Goal: Contribute content

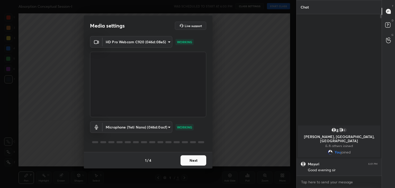
click at [196, 159] on button "Next" at bounding box center [194, 160] width 26 height 10
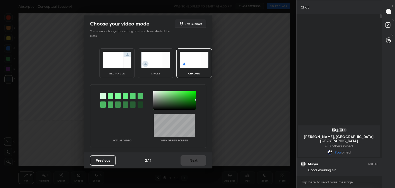
click at [110, 95] on div at bounding box center [110, 96] width 5 height 6
click at [155, 92] on div at bounding box center [174, 100] width 43 height 19
click at [192, 160] on button "Next" at bounding box center [194, 160] width 26 height 10
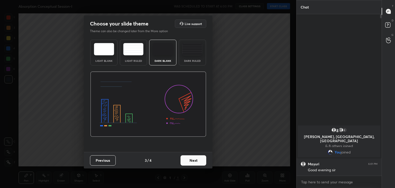
click at [197, 160] on button "Next" at bounding box center [194, 160] width 26 height 10
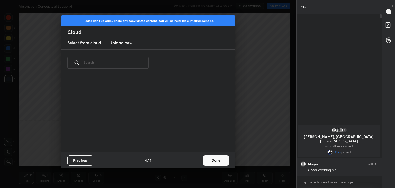
scroll to position [76, 165]
click at [207, 160] on button "Done" at bounding box center [216, 160] width 26 height 10
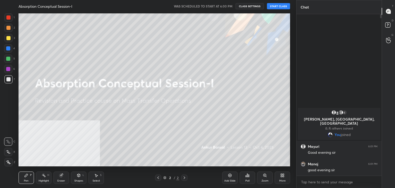
click at [277, 8] on button "START CLASS" at bounding box center [278, 6] width 23 height 6
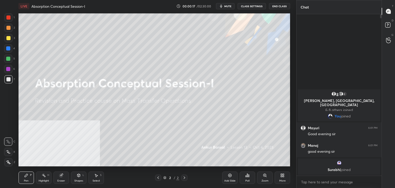
click at [282, 179] on div "More" at bounding box center [282, 180] width 6 height 3
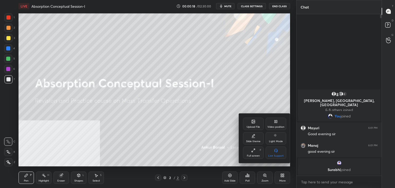
click at [254, 127] on div "Upload File" at bounding box center [253, 126] width 13 height 3
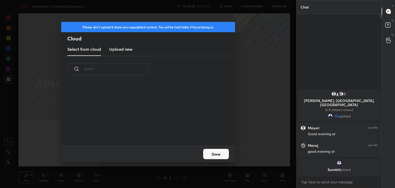
scroll to position [63, 165]
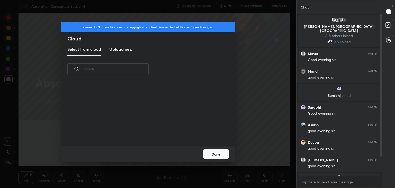
click at [116, 47] on h3 "Upload new" at bounding box center [120, 49] width 23 height 6
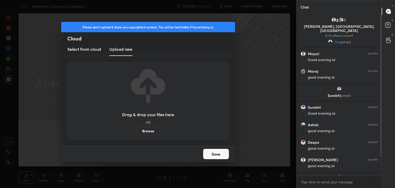
click at [150, 132] on label "Browse" at bounding box center [148, 131] width 23 height 8
click at [137, 132] on input "Browse" at bounding box center [137, 131] width 0 height 8
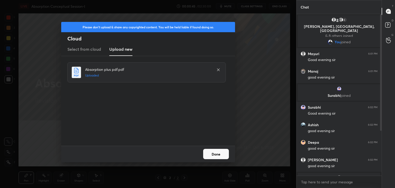
click at [221, 156] on button "Done" at bounding box center [216, 154] width 26 height 10
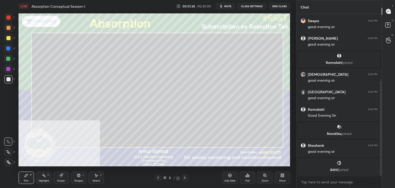
scroll to position [121, 0]
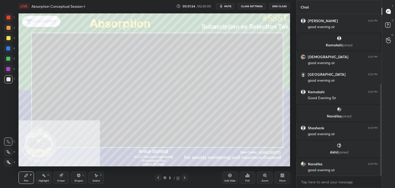
click at [7, 151] on icon at bounding box center [8, 152] width 5 height 4
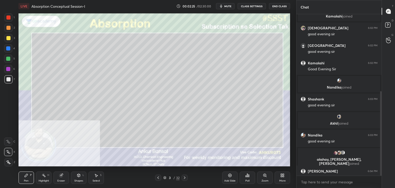
scroll to position [147, 0]
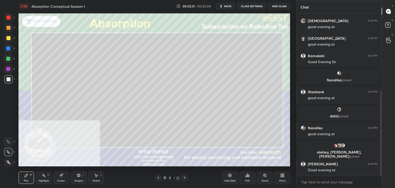
click at [78, 176] on icon at bounding box center [78, 175] width 3 height 3
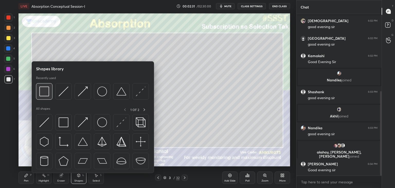
click at [49, 91] on div at bounding box center [44, 91] width 16 height 16
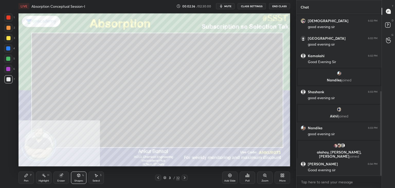
click at [80, 178] on div "Shapes L" at bounding box center [78, 177] width 15 height 12
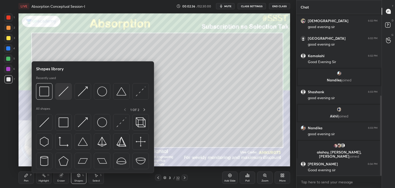
scroll to position [165, 0]
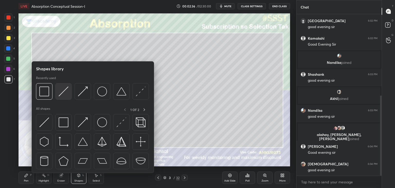
click at [60, 92] on img at bounding box center [64, 91] width 10 height 10
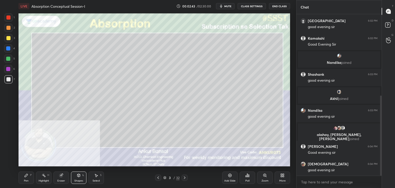
click at [80, 176] on icon at bounding box center [78, 175] width 3 height 3
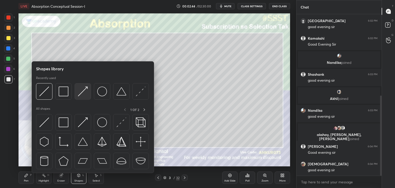
click at [83, 95] on img at bounding box center [83, 91] width 10 height 10
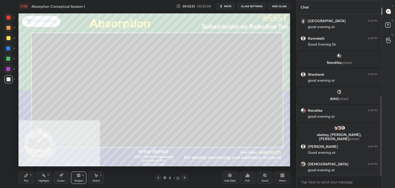
click at [29, 177] on div "Pen P" at bounding box center [26, 177] width 15 height 12
click at [81, 177] on div "Shapes L" at bounding box center [78, 177] width 15 height 12
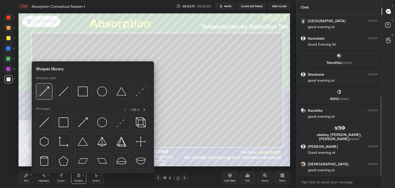
click at [40, 96] on img at bounding box center [44, 91] width 10 height 10
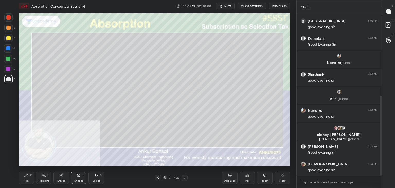
click at [24, 179] on div "Pen" at bounding box center [26, 180] width 5 height 3
click at [61, 177] on div "Eraser" at bounding box center [60, 177] width 15 height 12
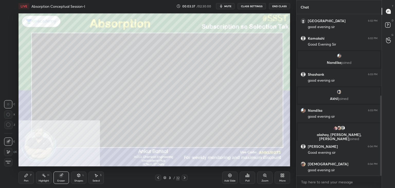
click at [9, 152] on icon at bounding box center [8, 151] width 3 height 3
click at [29, 174] on div "Pen P" at bounding box center [26, 177] width 15 height 12
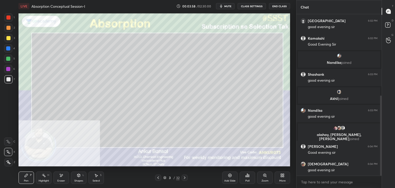
click at [77, 176] on icon at bounding box center [79, 175] width 4 height 4
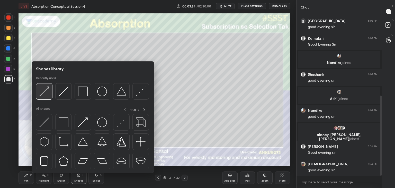
click at [47, 91] on img at bounding box center [44, 91] width 10 height 10
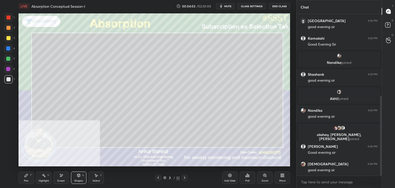
click at [28, 178] on div "Pen P" at bounding box center [26, 177] width 15 height 12
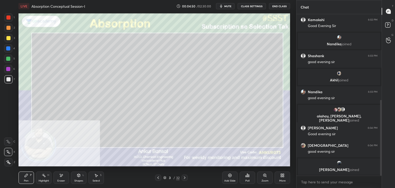
click at [77, 176] on icon at bounding box center [78, 175] width 3 height 3
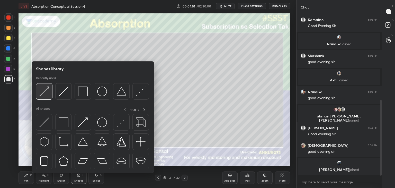
click at [48, 92] on img at bounding box center [44, 91] width 10 height 10
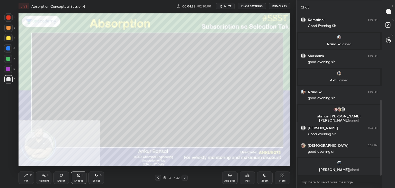
click at [30, 178] on div "Pen P" at bounding box center [26, 177] width 15 height 12
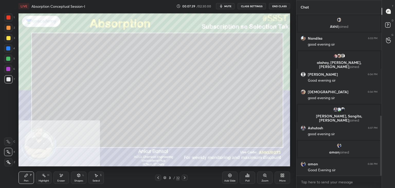
scroll to position [273, 0]
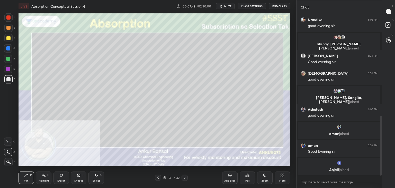
click at [93, 181] on div "Select" at bounding box center [96, 180] width 7 height 3
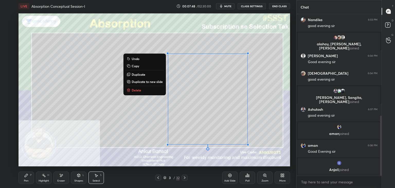
click at [132, 65] on p "Copy" at bounding box center [135, 66] width 7 height 4
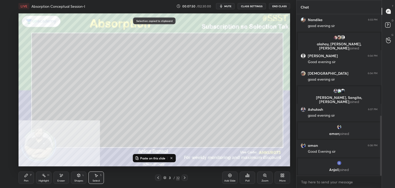
click at [185, 179] on icon at bounding box center [185, 177] width 4 height 4
click at [152, 157] on p "Paste on this slide" at bounding box center [152, 158] width 25 height 4
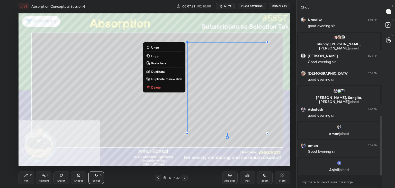
click at [26, 176] on icon at bounding box center [26, 175] width 3 height 3
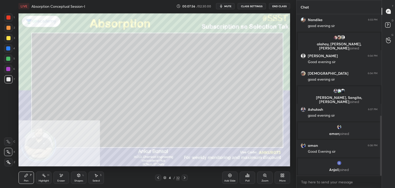
scroll to position [287, 0]
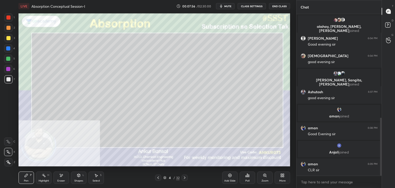
click at [60, 175] on icon at bounding box center [61, 175] width 4 height 4
click at [29, 176] on div "Pen P" at bounding box center [26, 177] width 15 height 12
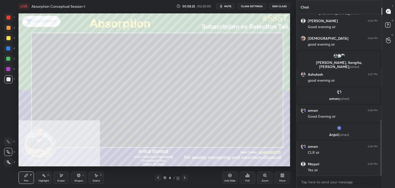
click at [77, 176] on icon at bounding box center [79, 175] width 4 height 4
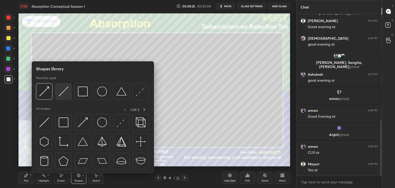
click at [62, 90] on img at bounding box center [64, 91] width 10 height 10
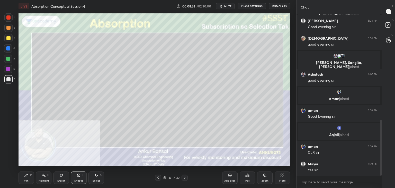
click at [23, 179] on div "Pen P" at bounding box center [26, 177] width 15 height 12
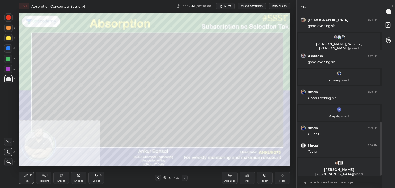
click at [93, 178] on div "Select S" at bounding box center [95, 177] width 15 height 12
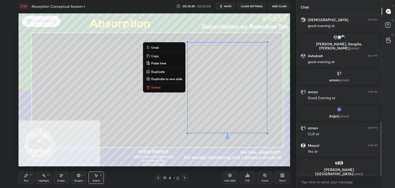
click at [154, 56] on p "Copy" at bounding box center [154, 56] width 7 height 4
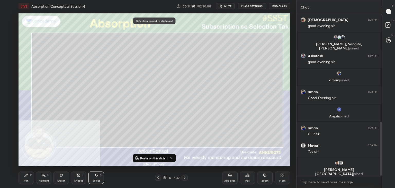
click at [185, 178] on icon at bounding box center [185, 177] width 2 height 3
click at [154, 158] on p "Paste on this slide" at bounding box center [152, 158] width 25 height 4
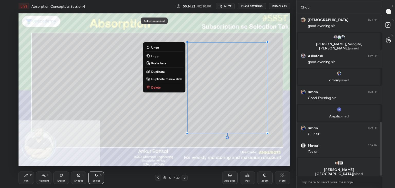
click at [24, 179] on div "Pen P" at bounding box center [26, 177] width 15 height 12
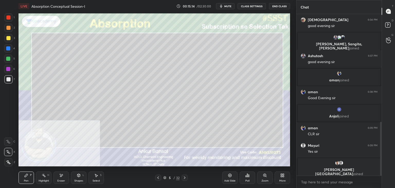
click at [76, 179] on div "Shapes" at bounding box center [78, 180] width 9 height 3
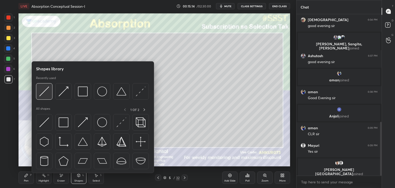
click at [48, 95] on img at bounding box center [44, 91] width 10 height 10
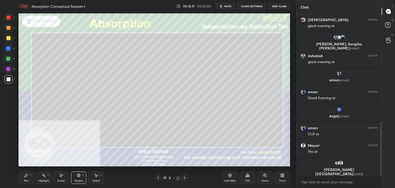
click at [25, 175] on icon at bounding box center [26, 175] width 4 height 4
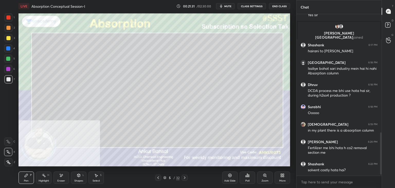
scroll to position [459, 0]
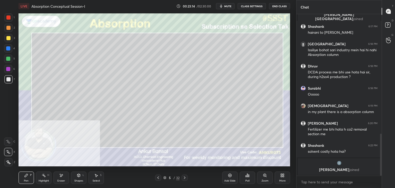
click at [96, 177] on div "Select S" at bounding box center [95, 177] width 15 height 12
click at [158, 178] on icon at bounding box center [158, 177] width 4 height 4
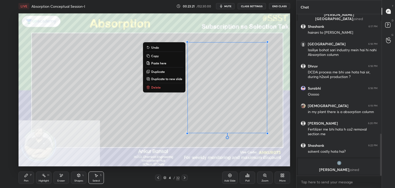
click at [154, 57] on p "Copy" at bounding box center [154, 56] width 7 height 4
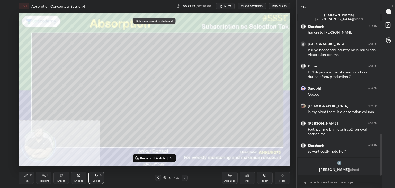
click at [184, 178] on icon at bounding box center [185, 177] width 2 height 3
click at [185, 178] on icon at bounding box center [185, 177] width 4 height 4
click at [154, 155] on button "Paste on this slide" at bounding box center [150, 158] width 32 height 6
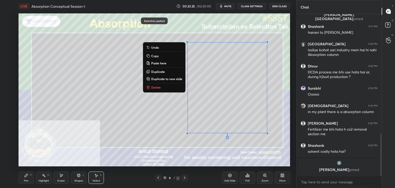
click at [24, 179] on div "Pen" at bounding box center [26, 180] width 5 height 3
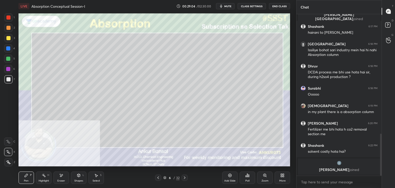
click at [184, 177] on icon at bounding box center [185, 177] width 4 height 4
click at [78, 179] on div "Shapes" at bounding box center [78, 180] width 9 height 3
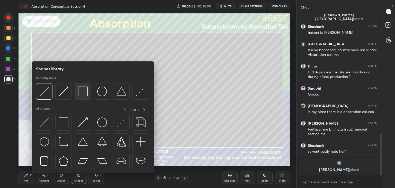
click at [78, 95] on img at bounding box center [83, 91] width 10 height 10
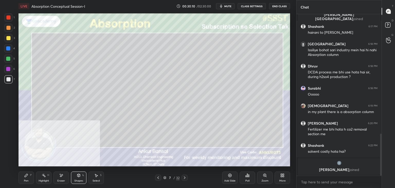
click at [29, 176] on div "Pen P" at bounding box center [26, 177] width 15 height 12
click at [80, 179] on div "Shapes L" at bounding box center [78, 177] width 15 height 12
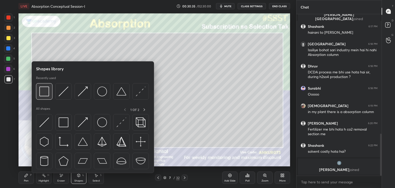
click at [46, 94] on img at bounding box center [44, 91] width 10 height 10
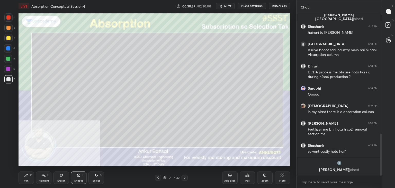
click at [30, 176] on div "Pen P" at bounding box center [26, 177] width 15 height 12
click at [185, 178] on icon at bounding box center [185, 177] width 4 height 4
click at [77, 176] on icon at bounding box center [79, 175] width 4 height 4
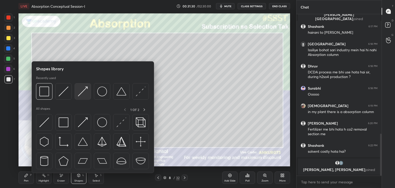
click at [83, 92] on img at bounding box center [83, 91] width 10 height 10
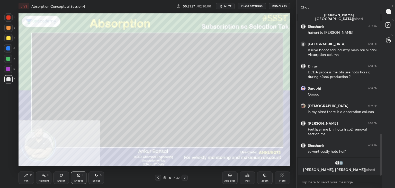
click at [29, 177] on div "Pen P" at bounding box center [26, 177] width 15 height 12
click at [82, 179] on div "Shapes" at bounding box center [78, 180] width 9 height 3
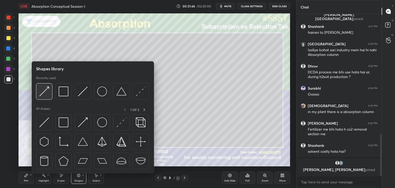
click at [49, 94] on div at bounding box center [44, 91] width 16 height 16
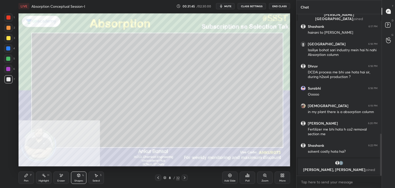
click at [79, 175] on icon at bounding box center [78, 174] width 3 height 1
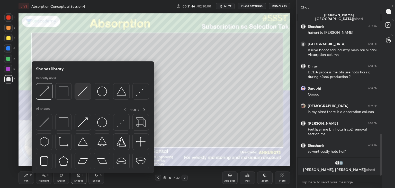
click at [82, 91] on img at bounding box center [83, 91] width 10 height 10
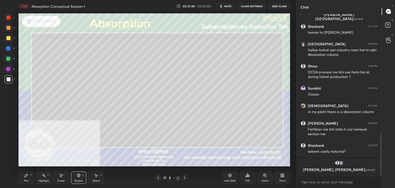
click at [24, 178] on div "Pen P" at bounding box center [26, 177] width 15 height 12
click at [27, 177] on div "Pen P" at bounding box center [26, 177] width 15 height 12
click at [80, 176] on icon at bounding box center [78, 175] width 3 height 3
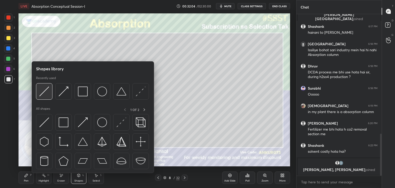
click at [51, 93] on div at bounding box center [44, 91] width 16 height 16
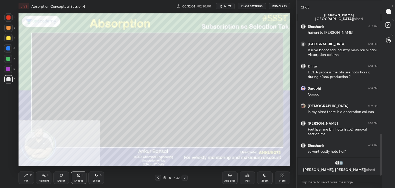
click at [81, 178] on div "Shapes L" at bounding box center [78, 177] width 15 height 12
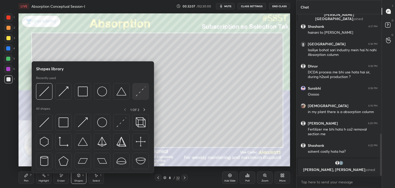
click at [139, 91] on img at bounding box center [141, 91] width 10 height 10
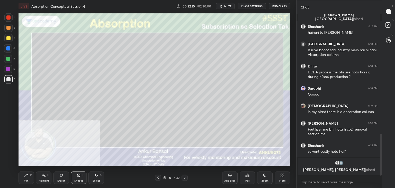
click at [77, 175] on icon at bounding box center [78, 175] width 3 height 3
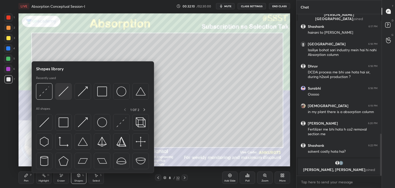
click at [62, 90] on img at bounding box center [64, 91] width 10 height 10
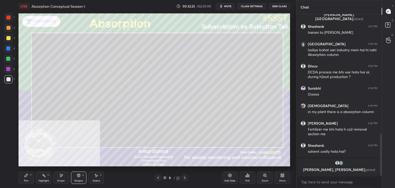
click at [22, 177] on div "Pen P" at bounding box center [26, 177] width 15 height 12
click at [94, 176] on icon at bounding box center [96, 175] width 4 height 4
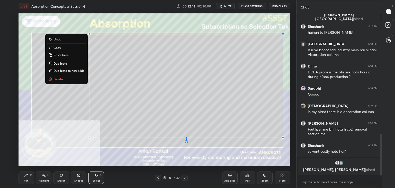
click at [58, 49] on p "Copy" at bounding box center [56, 48] width 7 height 4
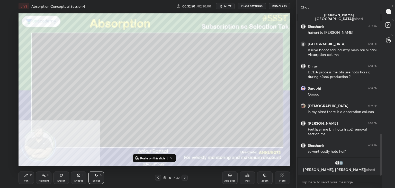
click at [185, 177] on icon at bounding box center [185, 177] width 4 height 4
click at [151, 158] on p "Paste on this slide" at bounding box center [152, 158] width 25 height 4
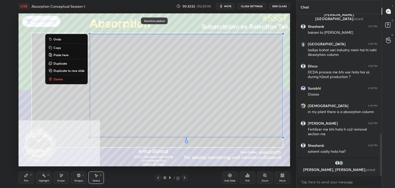
click at [60, 177] on icon at bounding box center [61, 175] width 4 height 4
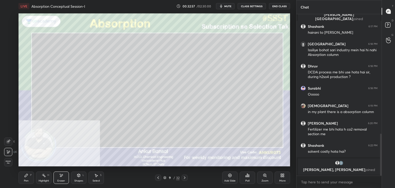
click at [33, 176] on div "Pen P" at bounding box center [26, 177] width 15 height 12
click at [62, 179] on div "Eraser" at bounding box center [60, 177] width 15 height 12
click at [24, 177] on icon at bounding box center [26, 175] width 4 height 4
click at [79, 177] on div "Shapes L" at bounding box center [78, 177] width 15 height 12
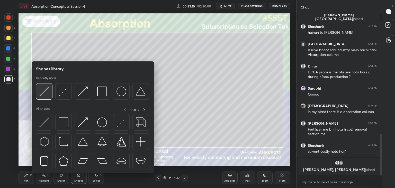
click at [48, 91] on img at bounding box center [44, 91] width 10 height 10
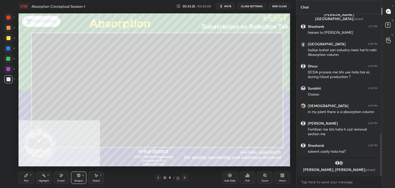
click at [28, 179] on div "Pen" at bounding box center [26, 180] width 5 height 3
click at [96, 177] on div "Select S" at bounding box center [95, 177] width 15 height 12
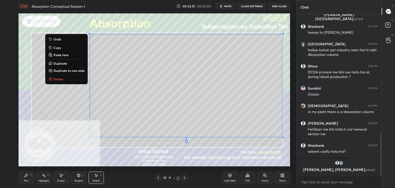
click at [59, 48] on p "Copy" at bounding box center [56, 48] width 7 height 4
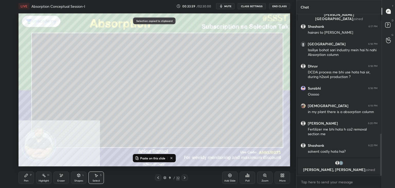
click at [184, 178] on icon at bounding box center [185, 177] width 4 height 4
click at [156, 159] on p "Paste on this slide" at bounding box center [152, 158] width 25 height 4
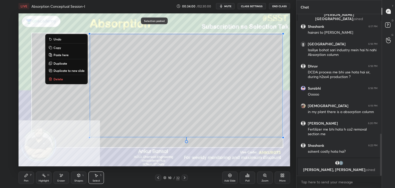
click at [62, 176] on icon at bounding box center [61, 175] width 4 height 4
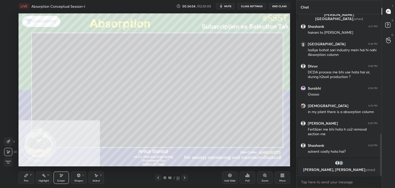
click at [27, 178] on div "Pen P" at bounding box center [26, 177] width 15 height 12
click at [62, 176] on icon at bounding box center [61, 175] width 4 height 4
click at [28, 177] on icon at bounding box center [26, 175] width 4 height 4
click at [76, 180] on div "Shapes" at bounding box center [78, 180] width 9 height 3
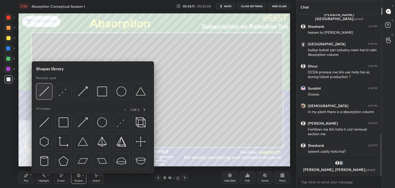
click at [48, 91] on img at bounding box center [44, 91] width 10 height 10
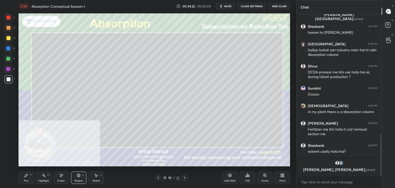
click at [75, 179] on div "Shapes" at bounding box center [78, 180] width 9 height 3
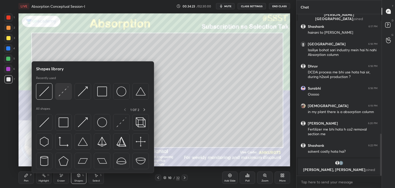
click at [60, 91] on img at bounding box center [64, 91] width 10 height 10
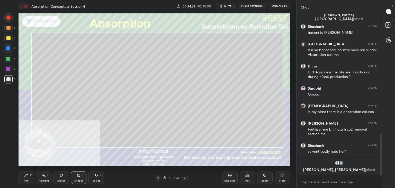
click at [29, 178] on div "Pen P" at bounding box center [26, 177] width 15 height 12
click at [79, 177] on div "Shapes L" at bounding box center [78, 177] width 15 height 12
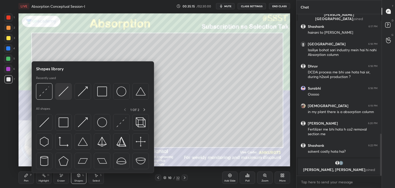
click at [61, 93] on img at bounding box center [64, 91] width 10 height 10
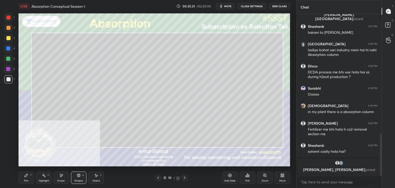
click at [27, 177] on div "Pen P" at bounding box center [26, 177] width 15 height 12
click at [77, 178] on div "Shapes L" at bounding box center [78, 177] width 15 height 12
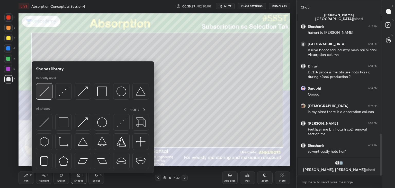
click at [48, 95] on img at bounding box center [44, 91] width 10 height 10
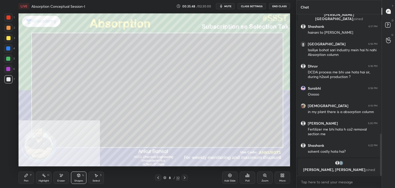
click at [23, 180] on div "Pen P" at bounding box center [26, 177] width 15 height 12
click at [75, 175] on div "Shapes L" at bounding box center [78, 177] width 15 height 12
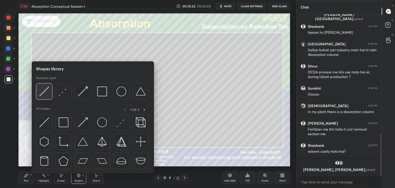
click at [44, 93] on img at bounding box center [44, 91] width 10 height 10
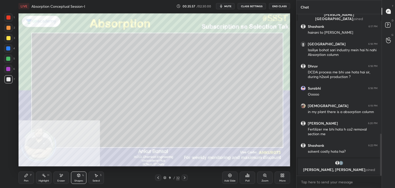
click at [29, 175] on div "Pen P" at bounding box center [26, 177] width 15 height 12
click at [184, 179] on icon at bounding box center [185, 177] width 4 height 4
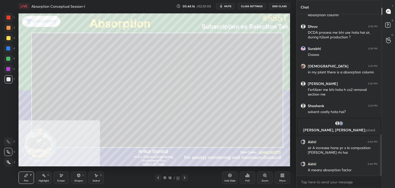
scroll to position [471, 0]
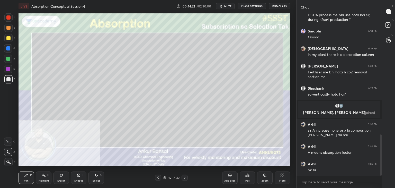
click at [78, 178] on div "Shapes L" at bounding box center [78, 177] width 15 height 12
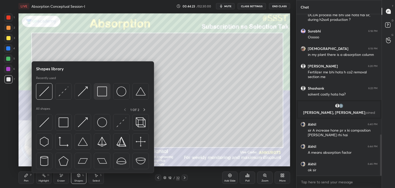
click at [103, 89] on img at bounding box center [102, 91] width 10 height 10
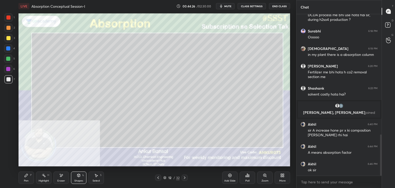
click at [29, 181] on div "Pen P" at bounding box center [26, 177] width 15 height 12
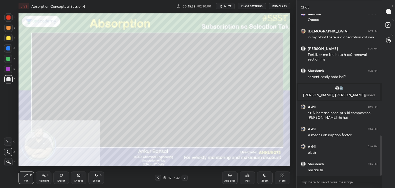
click at [184, 177] on icon at bounding box center [185, 177] width 4 height 4
click at [79, 177] on icon at bounding box center [79, 176] width 0 height 2
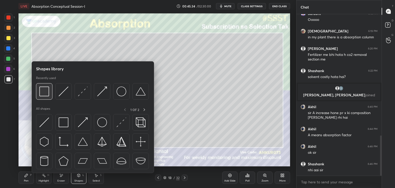
click at [45, 94] on img at bounding box center [44, 91] width 10 height 10
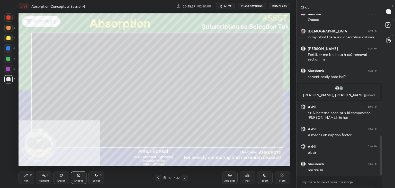
click at [76, 175] on div "Shapes L" at bounding box center [78, 177] width 15 height 12
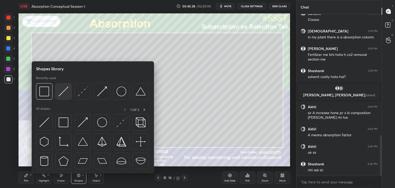
click at [66, 89] on img at bounding box center [64, 91] width 10 height 10
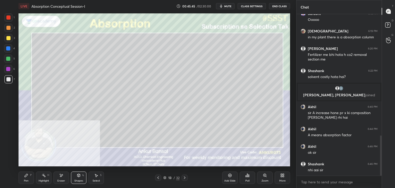
click at [77, 179] on div "Shapes" at bounding box center [78, 180] width 9 height 3
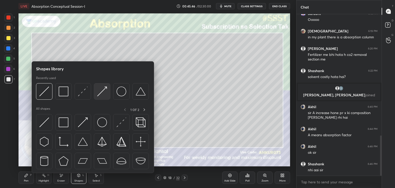
click at [98, 86] on img at bounding box center [102, 91] width 10 height 10
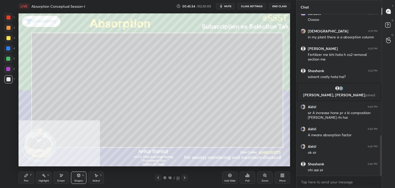
click at [26, 178] on div "Pen P" at bounding box center [26, 177] width 15 height 12
click at [82, 183] on div "Shapes L" at bounding box center [78, 177] width 15 height 12
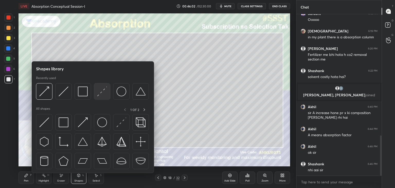
click at [100, 92] on img at bounding box center [102, 91] width 10 height 10
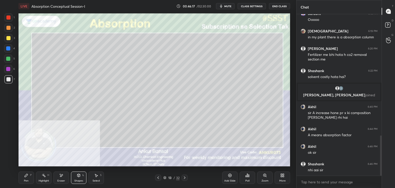
click at [27, 180] on div "Pen" at bounding box center [26, 180] width 5 height 3
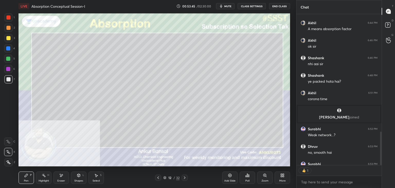
scroll to position [2, 2]
click at [75, 176] on div "Shapes L" at bounding box center [78, 177] width 15 height 12
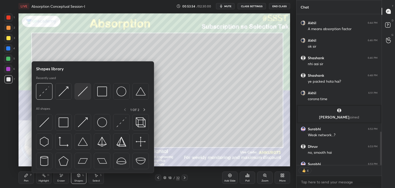
click at [78, 94] on img at bounding box center [83, 91] width 10 height 10
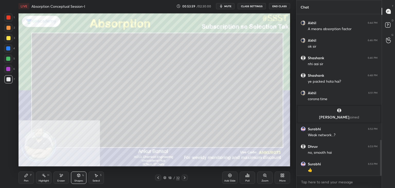
scroll to position [565, 0]
click at [76, 180] on div "Shapes" at bounding box center [78, 180] width 9 height 3
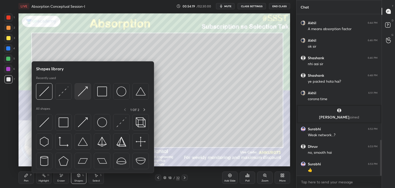
click at [80, 91] on img at bounding box center [83, 91] width 10 height 10
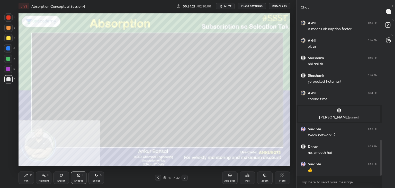
click at [22, 176] on div "Pen P" at bounding box center [26, 177] width 15 height 12
click at [78, 177] on div "Shapes L" at bounding box center [78, 177] width 15 height 12
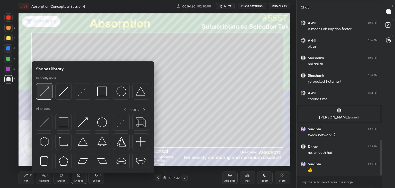
click at [46, 92] on img at bounding box center [44, 91] width 10 height 10
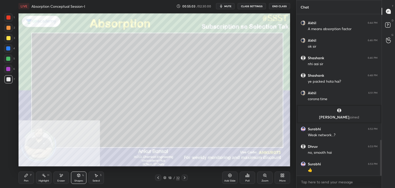
click at [24, 180] on div "Pen" at bounding box center [26, 180] width 5 height 3
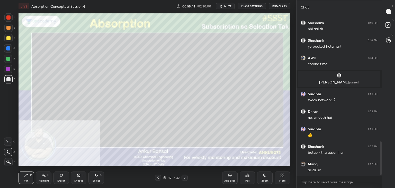
scroll to position [617, 0]
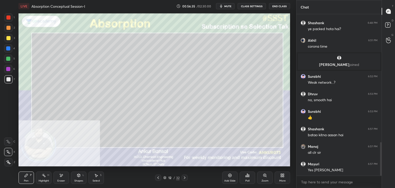
click at [60, 178] on div "Eraser" at bounding box center [60, 177] width 15 height 12
click at [29, 177] on div "Pen P" at bounding box center [26, 177] width 15 height 12
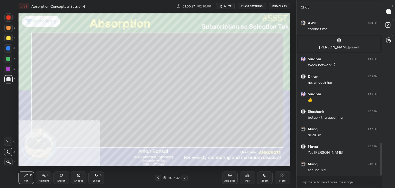
click at [80, 178] on div "Shapes L" at bounding box center [78, 177] width 15 height 12
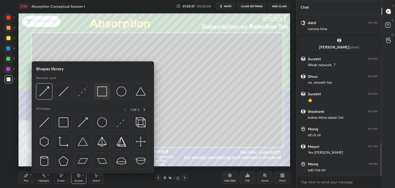
click at [99, 90] on img at bounding box center [102, 91] width 10 height 10
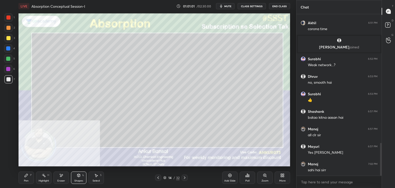
click at [26, 178] on div "Pen P" at bounding box center [26, 177] width 15 height 12
click at [8, 38] on div at bounding box center [8, 38] width 4 height 4
click at [9, 80] on div at bounding box center [8, 79] width 4 height 4
click at [58, 179] on div "Eraser" at bounding box center [61, 180] width 8 height 3
click at [24, 180] on div "Pen" at bounding box center [26, 180] width 5 height 3
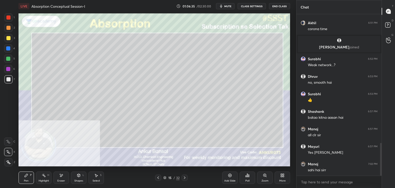
click at [58, 174] on div "Eraser" at bounding box center [60, 177] width 15 height 12
click at [26, 176] on icon at bounding box center [26, 175] width 3 height 3
click at [79, 177] on div "Shapes L" at bounding box center [78, 177] width 15 height 12
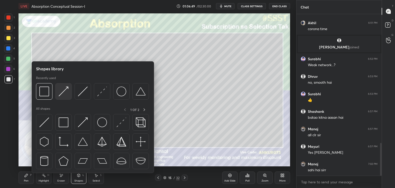
click at [57, 95] on div at bounding box center [63, 91] width 16 height 16
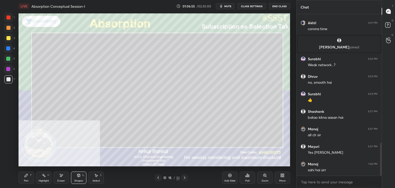
click at [24, 182] on div "Pen P" at bounding box center [26, 177] width 15 height 12
click at [79, 177] on icon at bounding box center [79, 176] width 0 height 2
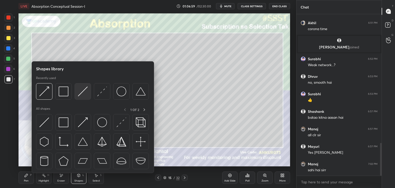
click at [80, 92] on img at bounding box center [83, 91] width 10 height 10
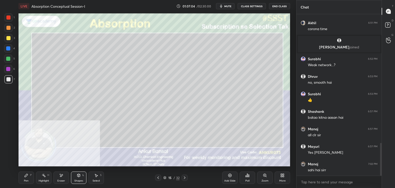
click at [29, 179] on div "Pen P" at bounding box center [26, 177] width 15 height 12
click at [78, 175] on icon at bounding box center [78, 175] width 3 height 3
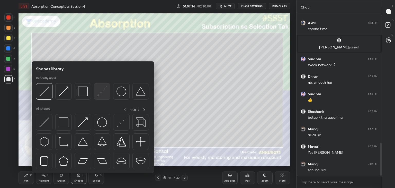
click at [100, 93] on img at bounding box center [102, 91] width 10 height 10
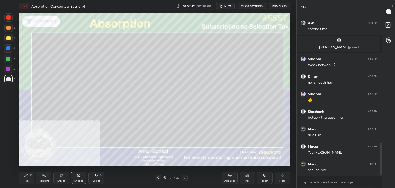
click at [31, 177] on div "Pen P" at bounding box center [26, 177] width 15 height 12
click at [83, 176] on div "L" at bounding box center [84, 175] width 2 height 3
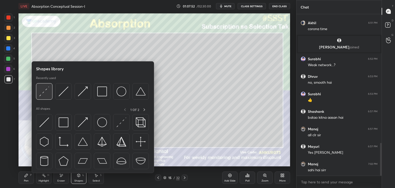
click at [50, 94] on div at bounding box center [44, 91] width 16 height 16
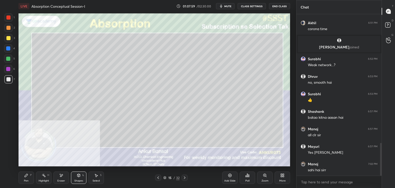
click at [27, 175] on icon at bounding box center [26, 175] width 4 height 4
click at [79, 177] on icon at bounding box center [79, 175] width 4 height 4
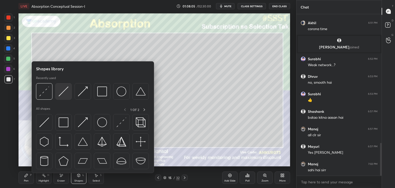
click at [63, 92] on img at bounding box center [64, 91] width 10 height 10
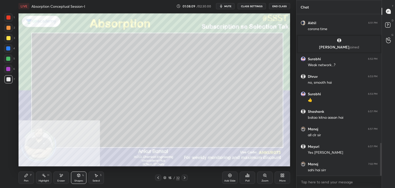
click at [28, 176] on icon at bounding box center [26, 175] width 4 height 4
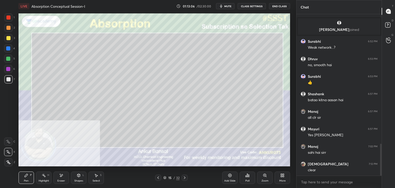
click at [185, 178] on icon at bounding box center [185, 177] width 2 height 3
click at [81, 177] on div "Shapes L" at bounding box center [78, 177] width 15 height 12
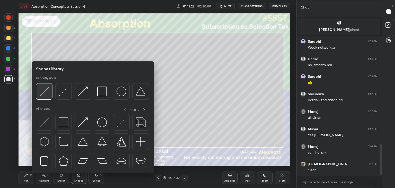
click at [49, 90] on img at bounding box center [44, 91] width 10 height 10
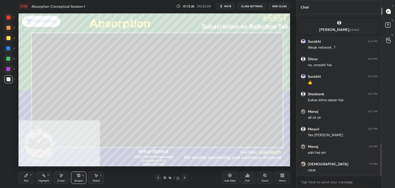
click at [27, 175] on icon at bounding box center [26, 175] width 3 height 3
click at [93, 176] on div "Select S" at bounding box center [95, 177] width 15 height 12
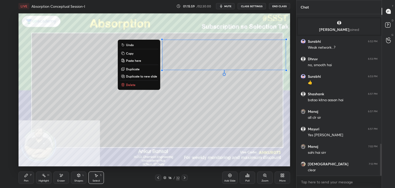
click at [128, 53] on p "Copy" at bounding box center [129, 53] width 7 height 4
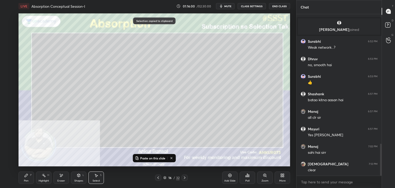
click at [150, 157] on p "Paste on this slide" at bounding box center [152, 158] width 25 height 4
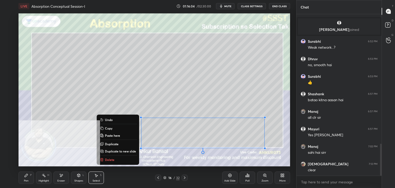
click at [31, 178] on div "Pen P" at bounding box center [26, 177] width 15 height 12
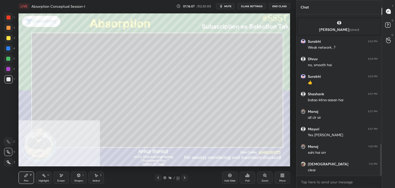
click at [59, 180] on div "Eraser" at bounding box center [61, 180] width 8 height 3
click at [27, 179] on div "Pen" at bounding box center [26, 180] width 5 height 3
click at [97, 177] on icon at bounding box center [96, 175] width 4 height 4
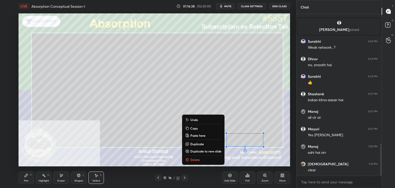
click at [59, 179] on div "Eraser" at bounding box center [61, 180] width 8 height 3
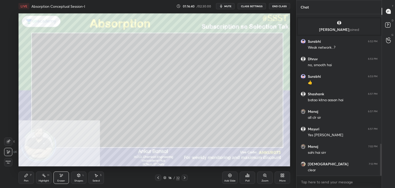
click at [25, 178] on div "Pen P" at bounding box center [26, 177] width 15 height 12
click at [79, 177] on icon at bounding box center [79, 175] width 4 height 4
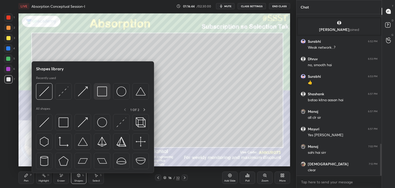
click at [102, 90] on img at bounding box center [102, 91] width 10 height 10
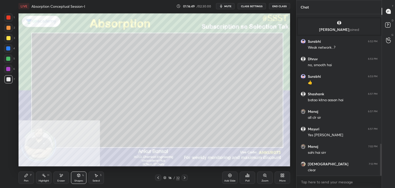
click at [27, 178] on div "Pen P" at bounding box center [26, 177] width 15 height 12
click at [184, 177] on icon at bounding box center [185, 177] width 2 height 3
click at [190, 170] on div "Pen P Highlight H Eraser Shapes L Select S 15 / 32 Add Slide Poll Zoom More" at bounding box center [155, 177] width 272 height 21
click at [184, 176] on icon at bounding box center [185, 177] width 4 height 4
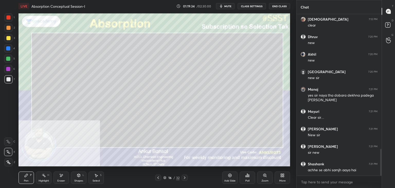
scroll to position [814, 0]
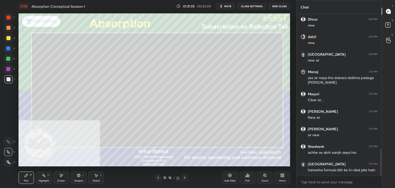
click at [184, 176] on icon at bounding box center [185, 177] width 4 height 4
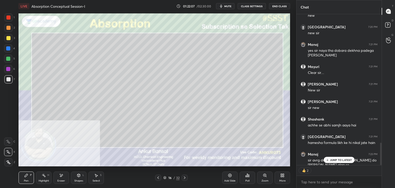
scroll to position [865, 0]
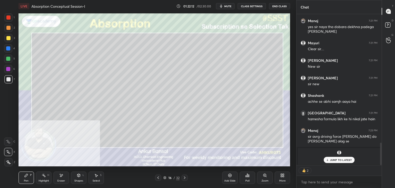
type textarea "x"
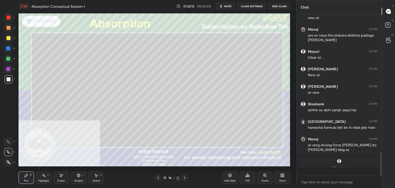
scroll to position [2, 2]
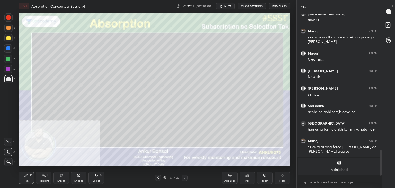
click at [184, 178] on icon at bounding box center [185, 177] width 4 height 4
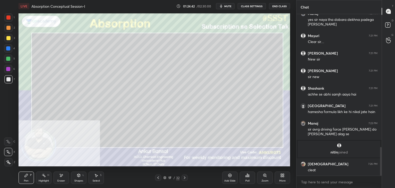
scroll to position [751, 0]
click at [77, 176] on icon at bounding box center [79, 175] width 4 height 4
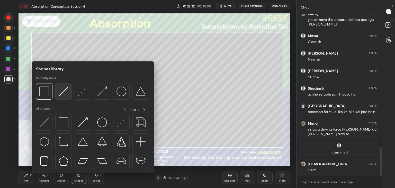
click at [59, 94] on img at bounding box center [64, 91] width 10 height 10
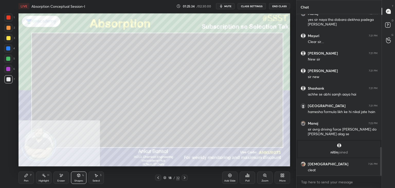
click at [29, 174] on div "Pen P" at bounding box center [26, 177] width 15 height 12
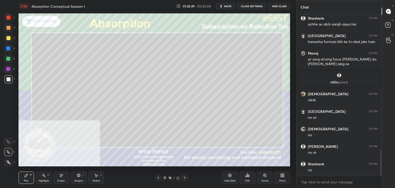
scroll to position [839, 0]
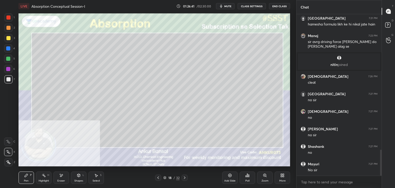
click at [184, 177] on icon at bounding box center [185, 177] width 4 height 4
click at [76, 176] on div "Shapes L" at bounding box center [78, 177] width 15 height 12
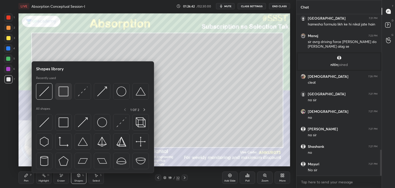
click at [62, 95] on img at bounding box center [64, 91] width 10 height 10
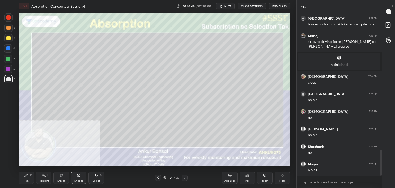
click at [98, 177] on div "Select S" at bounding box center [95, 177] width 15 height 12
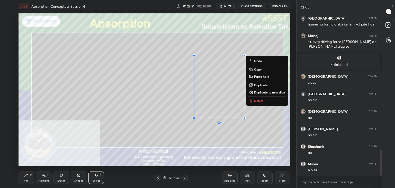
click at [257, 69] on p "Copy" at bounding box center [257, 69] width 7 height 4
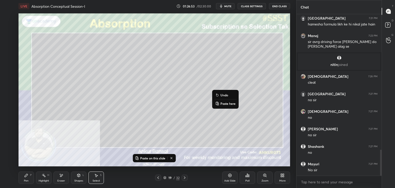
click at [150, 158] on p "Paste on this slide" at bounding box center [152, 158] width 25 height 4
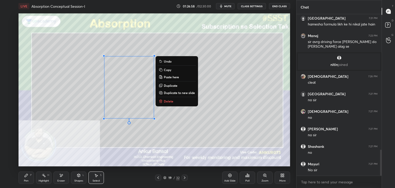
click at [24, 178] on div "Pen P" at bounding box center [26, 177] width 15 height 12
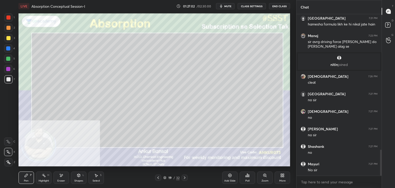
click at [77, 178] on div "Shapes L" at bounding box center [78, 177] width 15 height 12
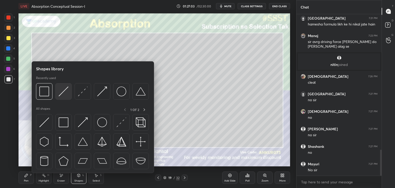
click at [66, 89] on img at bounding box center [64, 91] width 10 height 10
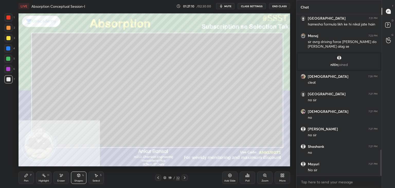
click at [76, 176] on div "Shapes L" at bounding box center [78, 177] width 15 height 12
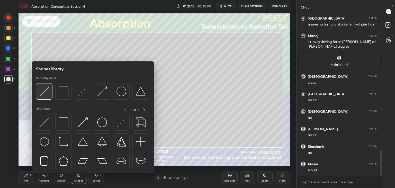
click at [49, 93] on img at bounding box center [44, 91] width 10 height 10
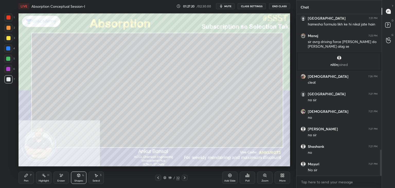
click at [28, 177] on div "Pen P" at bounding box center [26, 177] width 15 height 12
click at [79, 173] on icon at bounding box center [79, 175] width 4 height 4
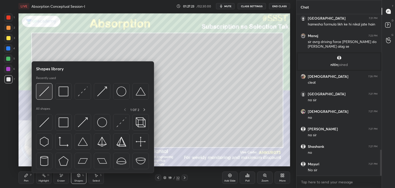
click at [45, 92] on img at bounding box center [44, 91] width 10 height 10
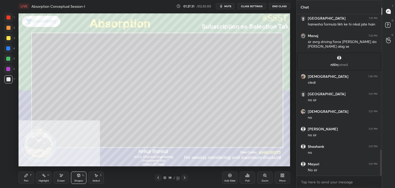
click at [29, 177] on div "Pen P" at bounding box center [26, 177] width 15 height 12
click at [24, 181] on div "Pen" at bounding box center [26, 180] width 5 height 3
click at [79, 176] on icon at bounding box center [78, 175] width 3 height 3
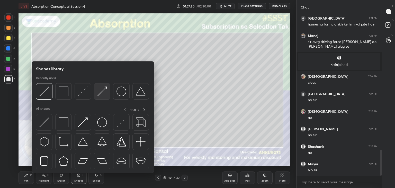
click at [100, 91] on img at bounding box center [102, 91] width 10 height 10
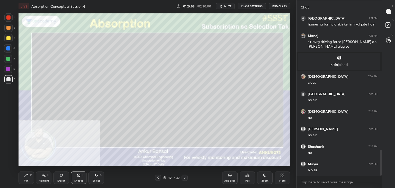
click at [28, 179] on div "Pen" at bounding box center [26, 180] width 5 height 3
click at [78, 178] on div "Shapes L" at bounding box center [78, 177] width 15 height 12
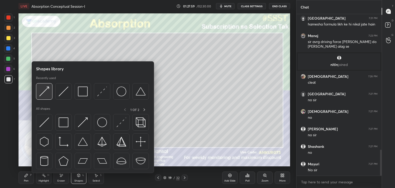
click at [46, 90] on img at bounding box center [44, 91] width 10 height 10
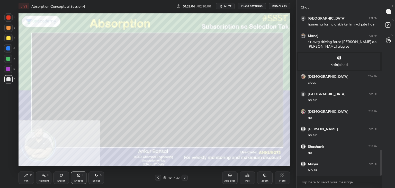
click at [29, 180] on div "Pen P" at bounding box center [26, 177] width 15 height 12
click at [77, 177] on icon at bounding box center [79, 175] width 4 height 4
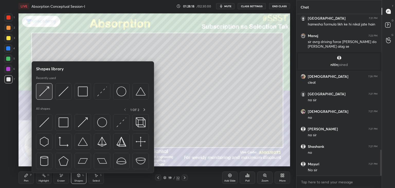
click at [43, 92] on img at bounding box center [44, 91] width 10 height 10
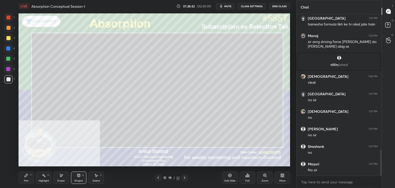
click at [27, 176] on icon at bounding box center [26, 175] width 4 height 4
click at [158, 177] on icon at bounding box center [158, 177] width 4 height 4
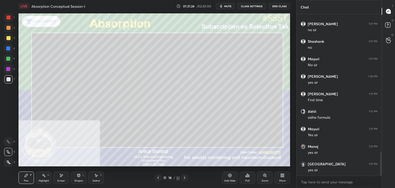
scroll to position [966, 0]
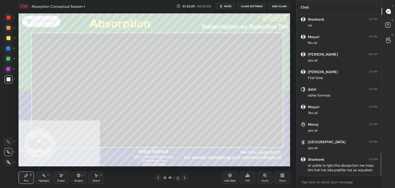
click at [8, 38] on div at bounding box center [8, 38] width 4 height 4
click at [8, 26] on div at bounding box center [8, 28] width 4 height 4
click at [10, 20] on div at bounding box center [8, 17] width 8 height 8
click at [10, 50] on div at bounding box center [8, 48] width 4 height 4
click at [9, 78] on div at bounding box center [8, 79] width 4 height 4
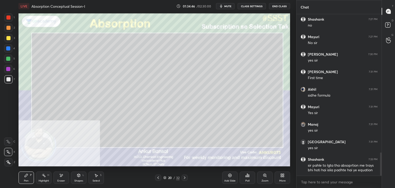
click at [82, 176] on div "Shapes L" at bounding box center [78, 177] width 15 height 12
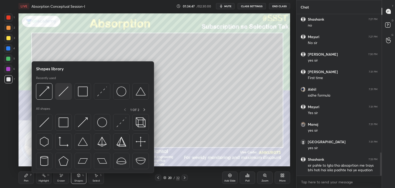
click at [62, 90] on img at bounding box center [64, 91] width 10 height 10
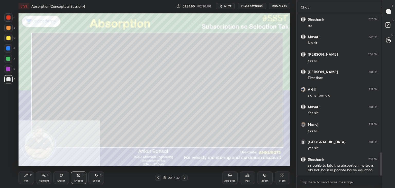
click at [26, 178] on div "Pen P" at bounding box center [26, 177] width 15 height 12
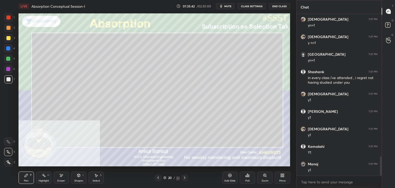
scroll to position [1180, 0]
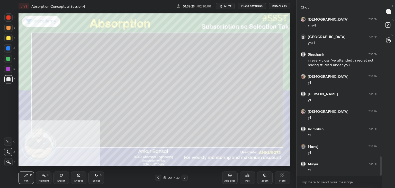
click at [60, 177] on icon at bounding box center [61, 175] width 4 height 4
click at [29, 178] on div "Pen P" at bounding box center [26, 177] width 15 height 12
click at [76, 177] on div "Shapes L" at bounding box center [78, 177] width 15 height 12
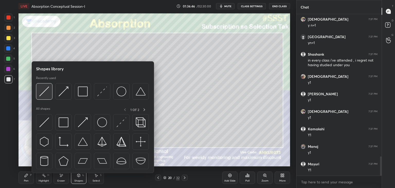
click at [47, 93] on img at bounding box center [44, 91] width 10 height 10
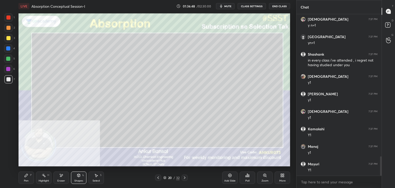
click at [28, 174] on div "Pen P" at bounding box center [26, 177] width 15 height 12
click at [77, 178] on div "Shapes L" at bounding box center [78, 177] width 15 height 12
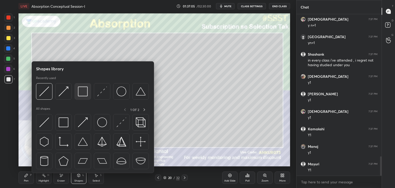
click at [79, 91] on img at bounding box center [83, 91] width 10 height 10
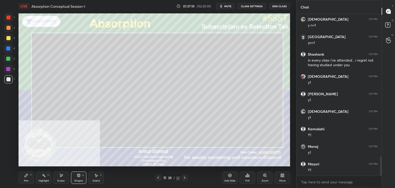
click at [32, 176] on div "Pen P" at bounding box center [26, 177] width 15 height 12
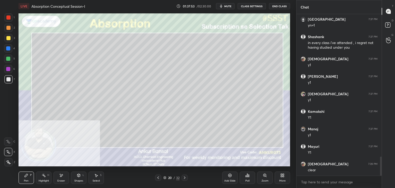
click at [184, 177] on icon at bounding box center [185, 177] width 4 height 4
click at [78, 177] on icon at bounding box center [79, 175] width 4 height 4
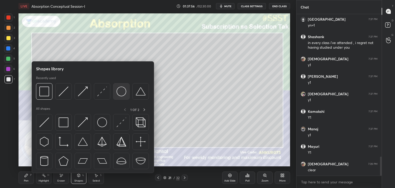
click at [119, 92] on img at bounding box center [121, 91] width 10 height 10
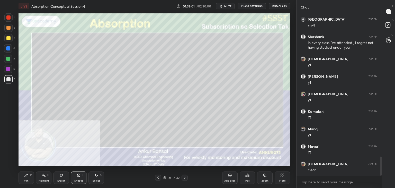
click at [26, 177] on icon at bounding box center [26, 175] width 4 height 4
click at [79, 176] on icon at bounding box center [78, 175] width 3 height 3
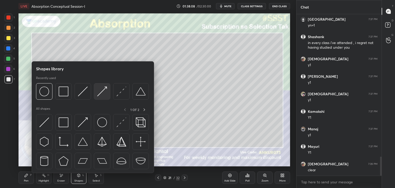
click at [102, 92] on img at bounding box center [102, 91] width 10 height 10
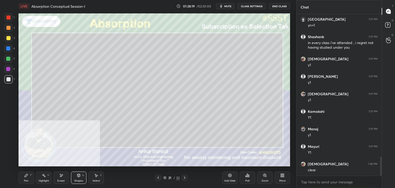
click at [25, 179] on div "Pen" at bounding box center [26, 180] width 5 height 3
click at [77, 179] on div "Shapes" at bounding box center [78, 180] width 9 height 3
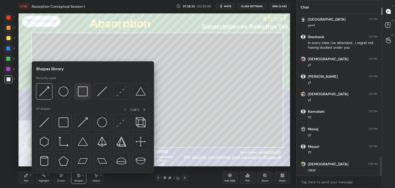
click at [79, 93] on img at bounding box center [83, 91] width 10 height 10
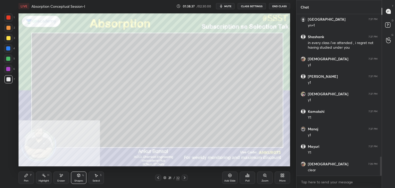
click at [81, 177] on div "Shapes L" at bounding box center [78, 177] width 15 height 12
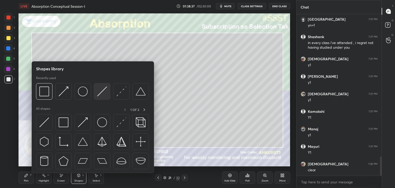
click at [104, 93] on img at bounding box center [102, 91] width 10 height 10
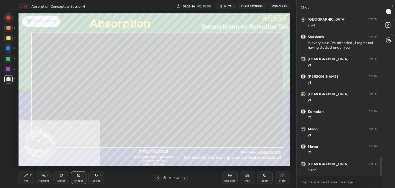
click at [30, 176] on div "Pen P" at bounding box center [26, 177] width 15 height 12
click at [80, 176] on icon at bounding box center [79, 175] width 4 height 4
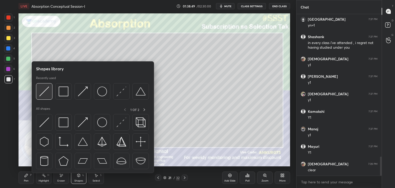
click at [49, 95] on img at bounding box center [44, 91] width 10 height 10
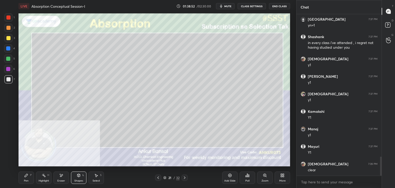
click at [28, 173] on icon at bounding box center [26, 175] width 4 height 4
click at [76, 177] on div "Shapes L" at bounding box center [78, 177] width 15 height 12
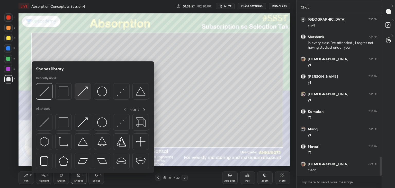
click at [80, 92] on img at bounding box center [83, 91] width 10 height 10
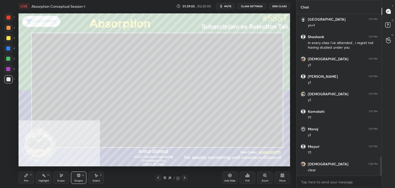
click at [25, 179] on div "Pen P" at bounding box center [26, 177] width 15 height 12
click at [8, 38] on div at bounding box center [8, 38] width 4 height 4
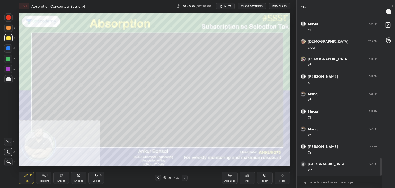
scroll to position [1338, 0]
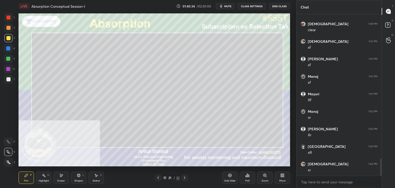
click at [78, 179] on div "Shapes" at bounding box center [78, 180] width 9 height 3
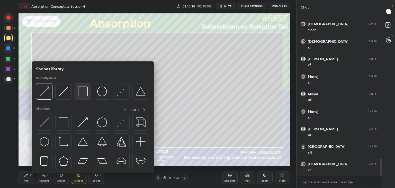
click at [83, 92] on img at bounding box center [83, 91] width 10 height 10
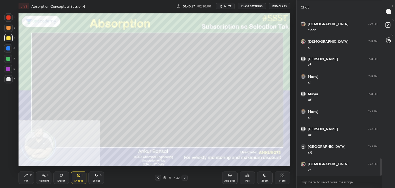
click at [29, 175] on div "Pen P" at bounding box center [26, 177] width 15 height 12
click at [10, 79] on div at bounding box center [8, 79] width 4 height 4
click at [77, 177] on div "Shapes L" at bounding box center [78, 177] width 15 height 12
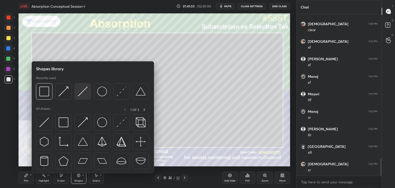
click at [80, 93] on img at bounding box center [83, 91] width 10 height 10
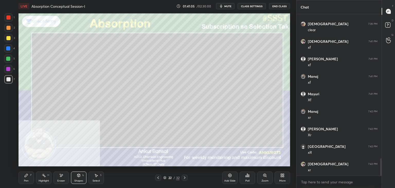
click at [24, 179] on div "Pen" at bounding box center [26, 180] width 5 height 3
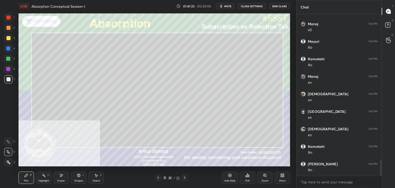
scroll to position [1547, 0]
click at [76, 179] on div "Shapes L" at bounding box center [78, 177] width 15 height 12
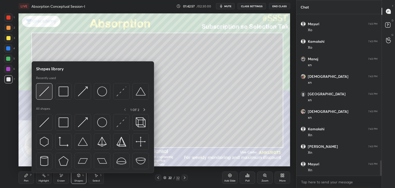
click at [46, 89] on img at bounding box center [44, 91] width 10 height 10
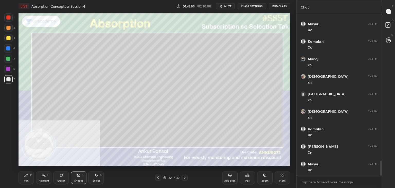
click at [29, 175] on div "Pen P" at bounding box center [26, 177] width 15 height 12
click at [58, 177] on div "Eraser" at bounding box center [60, 177] width 15 height 12
click at [25, 176] on icon at bounding box center [26, 175] width 3 height 3
click at [78, 177] on div "Shapes L" at bounding box center [78, 177] width 15 height 12
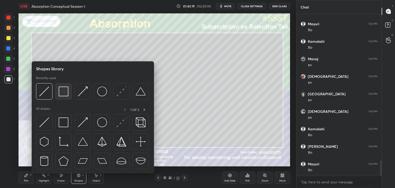
click at [59, 90] on img at bounding box center [64, 91] width 10 height 10
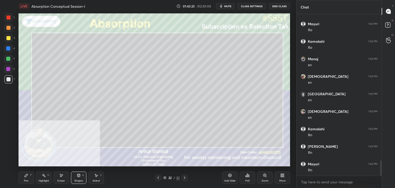
click at [31, 177] on div "Pen P" at bounding box center [26, 177] width 15 height 12
click at [230, 8] on button "mute" at bounding box center [225, 6] width 19 height 6
click at [228, 6] on span "unmute" at bounding box center [227, 6] width 11 height 4
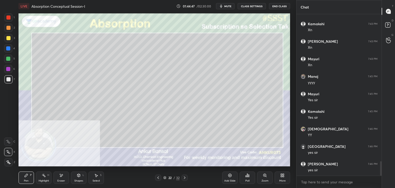
scroll to position [1670, 0]
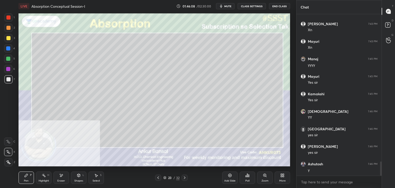
click at [78, 174] on icon at bounding box center [78, 175] width 3 height 3
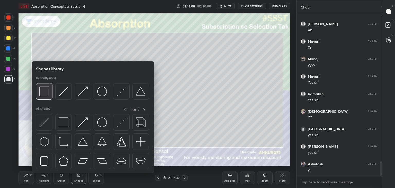
click at [45, 90] on img at bounding box center [44, 91] width 10 height 10
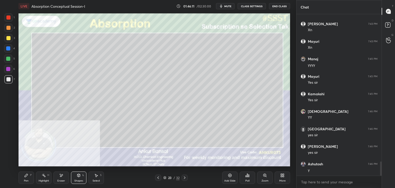
click at [27, 177] on icon at bounding box center [26, 175] width 4 height 4
click at [74, 177] on div "Shapes L" at bounding box center [78, 177] width 15 height 12
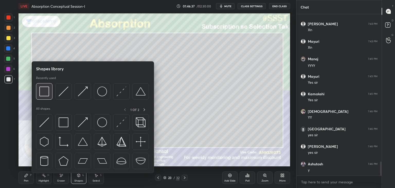
click at [41, 91] on img at bounding box center [44, 91] width 10 height 10
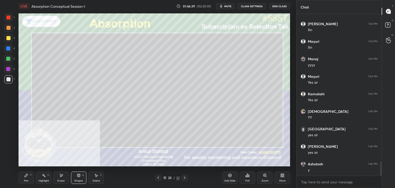
click at [28, 174] on icon at bounding box center [26, 175] width 4 height 4
click at [76, 176] on div "Shapes L" at bounding box center [78, 177] width 15 height 12
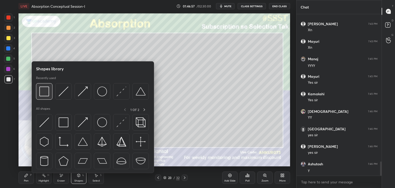
click at [41, 93] on img at bounding box center [44, 91] width 10 height 10
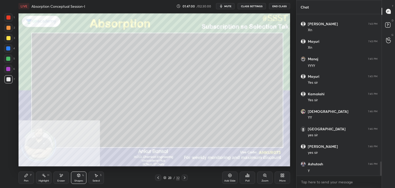
click at [25, 175] on icon at bounding box center [26, 175] width 4 height 4
click at [185, 177] on icon at bounding box center [185, 177] width 4 height 4
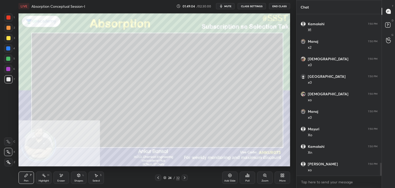
scroll to position [1862, 0]
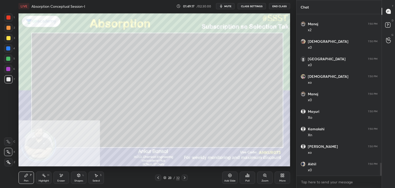
click at [184, 177] on icon at bounding box center [185, 177] width 4 height 4
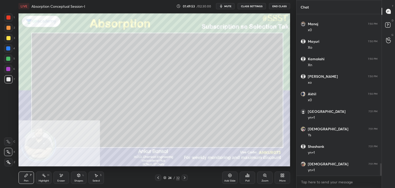
scroll to position [1950, 0]
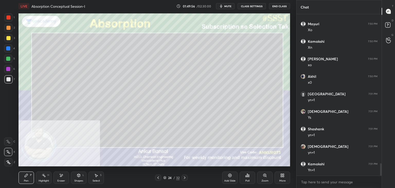
click at [73, 176] on div "Shapes L" at bounding box center [78, 177] width 15 height 12
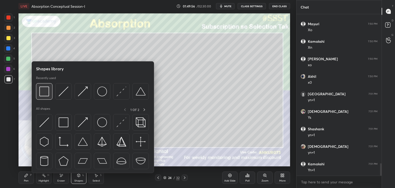
click at [41, 88] on img at bounding box center [44, 91] width 10 height 10
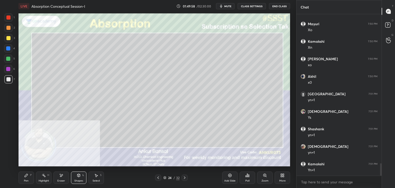
scroll to position [1967, 0]
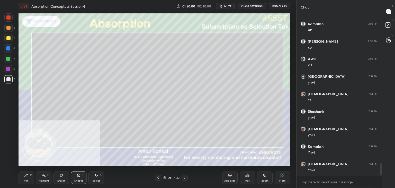
click at [26, 178] on div "Pen P" at bounding box center [26, 177] width 15 height 12
click at [64, 179] on div "Eraser" at bounding box center [61, 180] width 8 height 3
click at [25, 179] on div "Pen" at bounding box center [26, 180] width 5 height 3
click at [158, 177] on icon at bounding box center [158, 177] width 2 height 3
click at [159, 177] on icon at bounding box center [158, 177] width 4 height 4
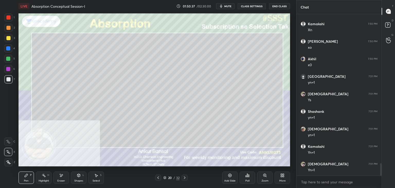
click at [61, 174] on icon at bounding box center [61, 175] width 4 height 4
click at [30, 178] on div "Pen P" at bounding box center [26, 177] width 15 height 12
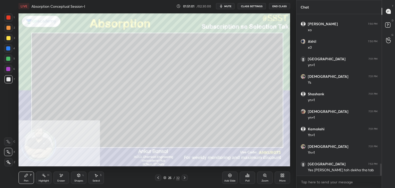
scroll to position [2002, 0]
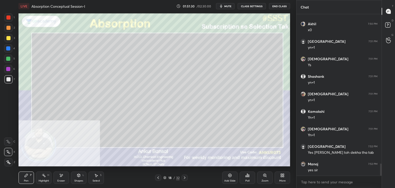
click at [250, 176] on div "Poll" at bounding box center [247, 177] width 15 height 12
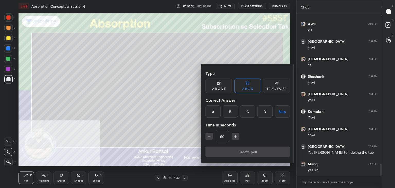
click at [224, 136] on input "60" at bounding box center [222, 136] width 13 height 12
type input "600"
click at [281, 111] on button "Skip" at bounding box center [282, 111] width 15 height 12
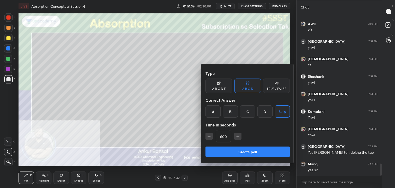
click at [247, 151] on button "Create poll" at bounding box center [247, 151] width 84 height 10
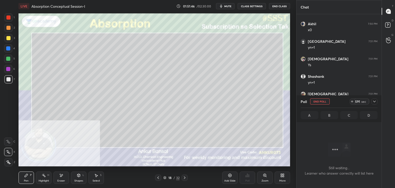
scroll to position [2046, 0]
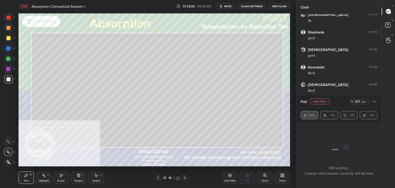
click at [282, 176] on icon at bounding box center [282, 175] width 4 height 4
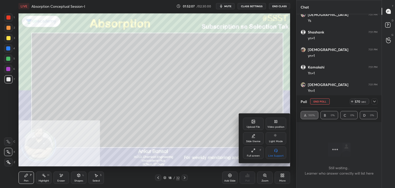
click at [254, 123] on icon at bounding box center [253, 121] width 3 height 3
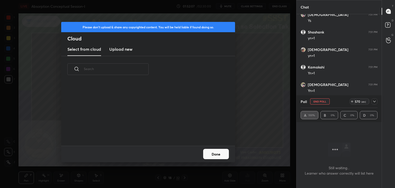
scroll to position [63, 165]
click at [119, 44] on new "Upload new" at bounding box center [120, 49] width 23 height 13
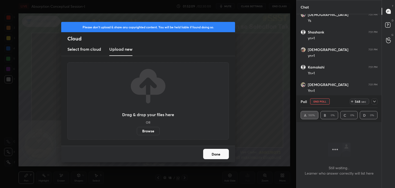
click at [152, 131] on label "Browse" at bounding box center [148, 131] width 23 height 8
click at [137, 131] on input "Browse" at bounding box center [137, 131] width 0 height 8
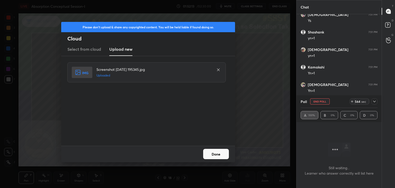
click at [216, 152] on button "Done" at bounding box center [216, 154] width 26 height 10
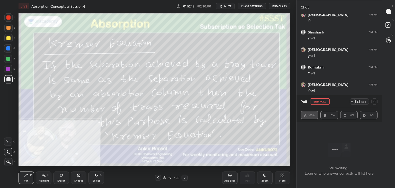
click at [374, 101] on icon at bounding box center [374, 101] width 4 height 4
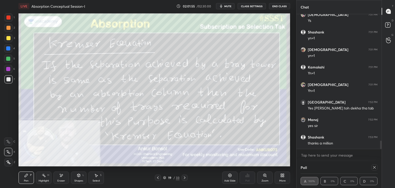
scroll to position [2065, 0]
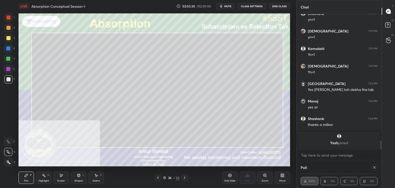
click at [375, 168] on icon at bounding box center [374, 167] width 4 height 4
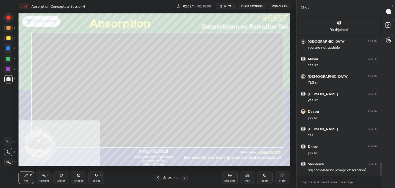
scroll to position [1838, 0]
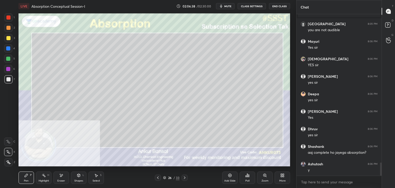
click at [78, 176] on icon at bounding box center [78, 175] width 3 height 3
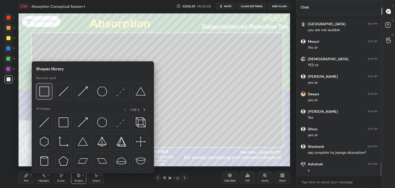
click at [49, 95] on img at bounding box center [44, 91] width 10 height 10
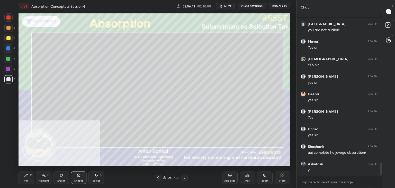
click at [25, 177] on icon at bounding box center [26, 175] width 3 height 3
click at [76, 175] on div "Shapes L" at bounding box center [78, 177] width 15 height 12
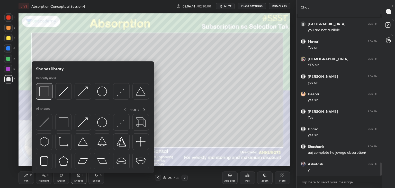
click at [41, 89] on img at bounding box center [44, 91] width 10 height 10
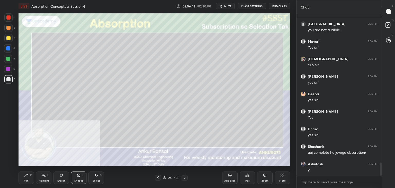
click at [28, 176] on icon at bounding box center [26, 175] width 4 height 4
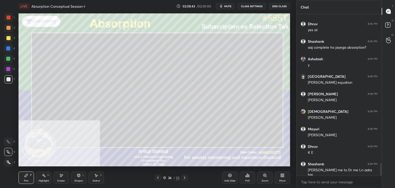
scroll to position [1960, 0]
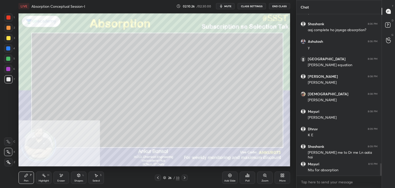
click at [185, 176] on icon at bounding box center [185, 177] width 4 height 4
click at [63, 173] on icon at bounding box center [61, 175] width 4 height 4
click at [30, 176] on div "Pen P" at bounding box center [26, 177] width 15 height 12
click at [82, 174] on div "Shapes L" at bounding box center [78, 177] width 15 height 12
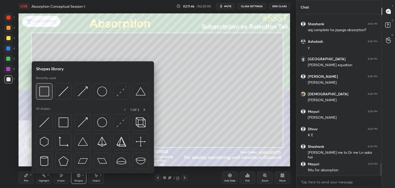
click at [50, 89] on div at bounding box center [44, 91] width 16 height 16
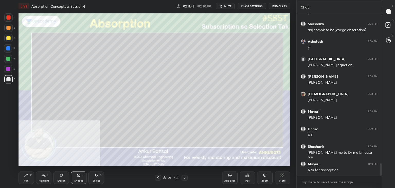
click at [27, 169] on div "Pen P Highlight H Eraser Shapes L Select S 27 / 33 Add Slide Poll Zoom More" at bounding box center [155, 177] width 272 height 21
click at [24, 177] on icon at bounding box center [26, 175] width 4 height 4
click at [81, 176] on div "Shapes L" at bounding box center [78, 177] width 15 height 12
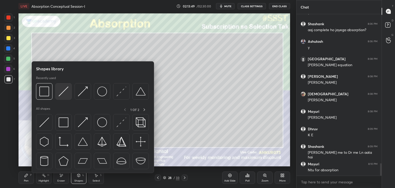
click at [60, 93] on img at bounding box center [64, 91] width 10 height 10
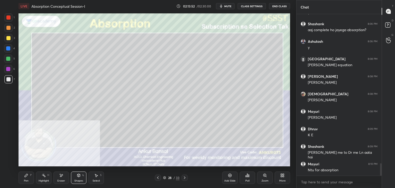
click at [80, 176] on icon at bounding box center [78, 175] width 3 height 3
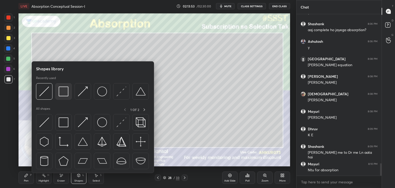
click at [61, 86] on img at bounding box center [64, 91] width 10 height 10
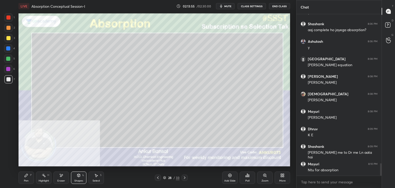
click at [24, 176] on div "Pen P" at bounding box center [26, 177] width 15 height 12
click at [82, 177] on div "Shapes L" at bounding box center [78, 177] width 15 height 12
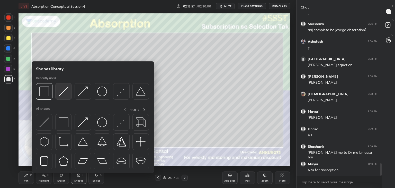
click at [63, 92] on img at bounding box center [64, 91] width 10 height 10
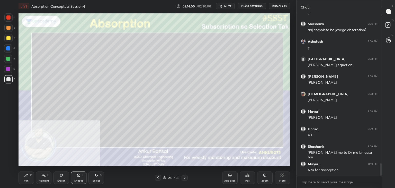
click at [28, 177] on div "Pen P" at bounding box center [26, 177] width 15 height 12
click at [79, 180] on div "Shapes" at bounding box center [78, 180] width 9 height 3
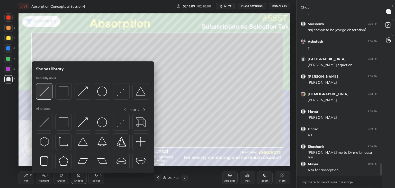
click at [47, 93] on img at bounding box center [44, 91] width 10 height 10
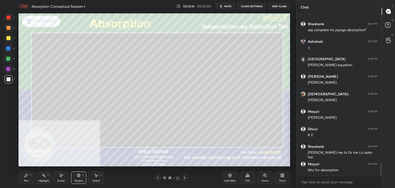
click at [27, 178] on div "Pen P" at bounding box center [26, 177] width 15 height 12
click at [77, 177] on icon at bounding box center [79, 175] width 4 height 4
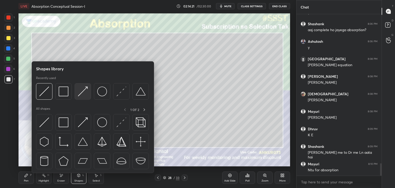
click at [83, 93] on img at bounding box center [83, 91] width 10 height 10
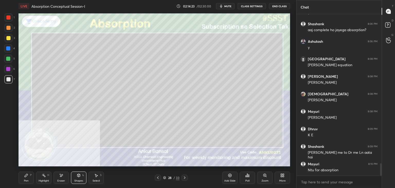
click at [25, 177] on icon at bounding box center [26, 175] width 4 height 4
click at [79, 176] on icon at bounding box center [79, 176] width 0 height 2
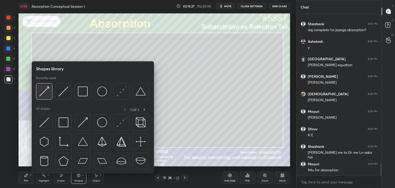
click at [46, 93] on img at bounding box center [44, 91] width 10 height 10
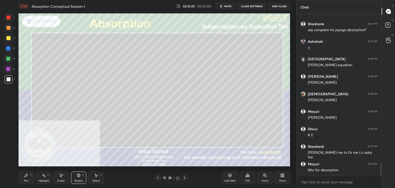
click at [29, 178] on div "Pen P" at bounding box center [26, 177] width 15 height 12
click at [61, 176] on icon at bounding box center [61, 175] width 3 height 3
click at [33, 180] on div "Pen P" at bounding box center [26, 177] width 15 height 12
click at [77, 173] on icon at bounding box center [79, 175] width 4 height 4
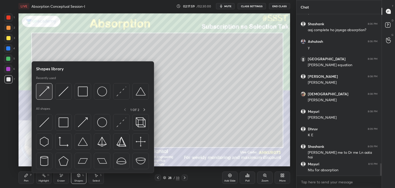
click at [48, 88] on img at bounding box center [44, 91] width 10 height 10
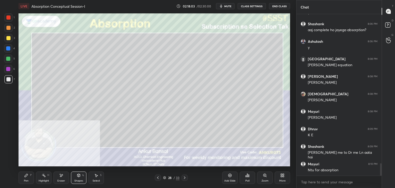
click at [29, 174] on div "Pen P" at bounding box center [26, 177] width 15 height 12
click at [79, 175] on icon at bounding box center [79, 176] width 0 height 2
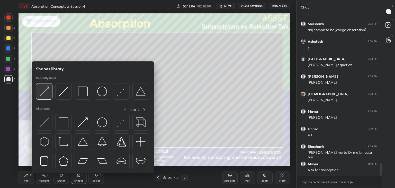
click at [51, 90] on div at bounding box center [44, 91] width 16 height 16
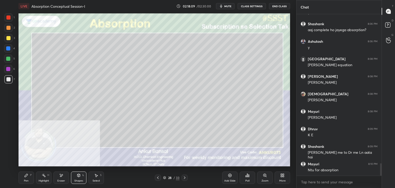
click at [29, 178] on div "Pen P" at bounding box center [26, 177] width 15 height 12
click at [77, 174] on icon at bounding box center [79, 175] width 4 height 4
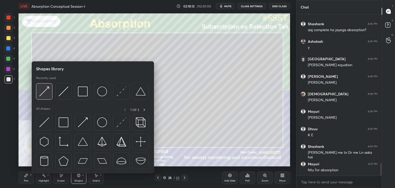
click at [49, 92] on div at bounding box center [44, 91] width 16 height 16
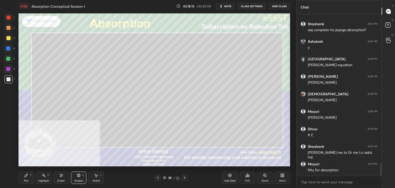
click at [28, 177] on div "Pen P" at bounding box center [26, 177] width 15 height 12
click at [76, 176] on div "Shapes L" at bounding box center [78, 177] width 15 height 12
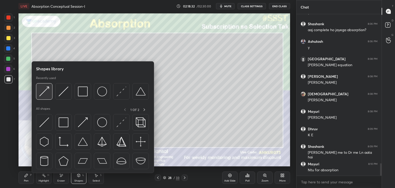
click at [43, 86] on img at bounding box center [44, 91] width 10 height 10
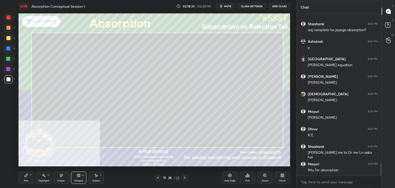
click at [9, 41] on div at bounding box center [8, 38] width 8 height 8
click at [27, 177] on icon at bounding box center [26, 175] width 4 height 4
click at [10, 82] on div at bounding box center [8, 79] width 8 height 8
click at [7, 36] on div at bounding box center [8, 38] width 4 height 4
click at [227, 5] on span "mute" at bounding box center [227, 6] width 7 height 4
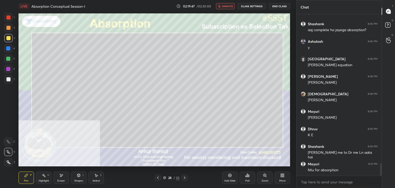
click at [228, 4] on span "unmute" at bounding box center [227, 6] width 11 height 4
click at [10, 78] on div at bounding box center [8, 79] width 8 height 8
click at [185, 178] on icon at bounding box center [185, 177] width 4 height 4
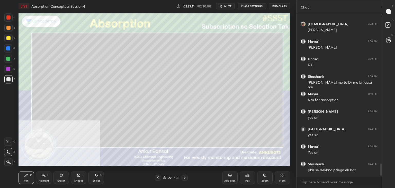
scroll to position [2048, 0]
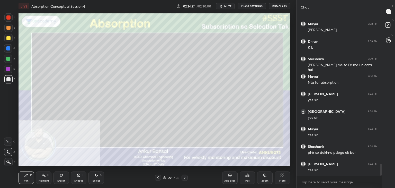
click at [58, 178] on div "Eraser" at bounding box center [60, 177] width 15 height 12
click at [29, 179] on div "Pen P" at bounding box center [26, 177] width 15 height 12
click at [77, 177] on icon at bounding box center [79, 175] width 4 height 4
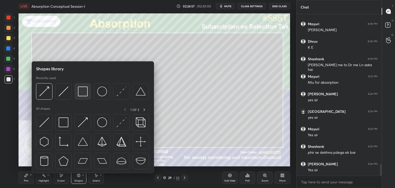
click at [84, 93] on img at bounding box center [83, 91] width 10 height 10
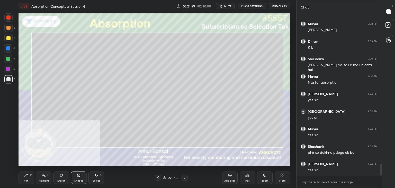
click at [25, 176] on icon at bounding box center [26, 175] width 3 height 3
click at [96, 175] on icon at bounding box center [96, 175] width 3 height 3
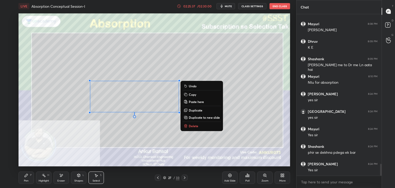
click at [188, 93] on button "Copy" at bounding box center [202, 94] width 38 height 6
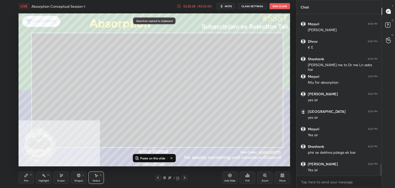
click at [183, 177] on icon at bounding box center [185, 177] width 4 height 4
click at [184, 177] on icon at bounding box center [185, 177] width 4 height 4
click at [156, 157] on p "Paste on this slide" at bounding box center [152, 158] width 25 height 4
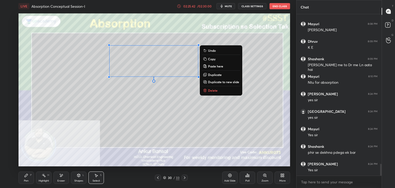
click at [30, 173] on div "Pen P" at bounding box center [26, 177] width 15 height 12
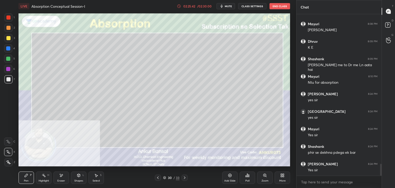
click at [66, 175] on div "Eraser" at bounding box center [60, 177] width 15 height 12
click at [28, 179] on div "Pen P" at bounding box center [26, 177] width 15 height 12
click at [75, 181] on div "Shapes" at bounding box center [78, 180] width 9 height 3
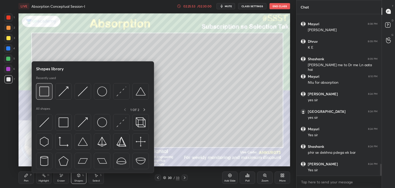
click at [47, 87] on img at bounding box center [44, 91] width 10 height 10
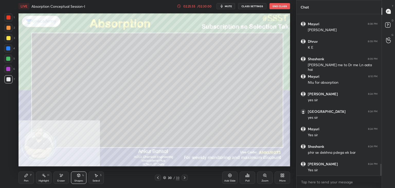
click at [24, 177] on div "Pen P" at bounding box center [26, 177] width 15 height 12
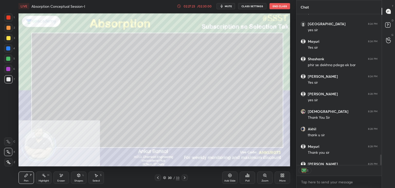
scroll to position [2, 2]
click at [230, 4] on span "mute" at bounding box center [228, 6] width 7 height 4
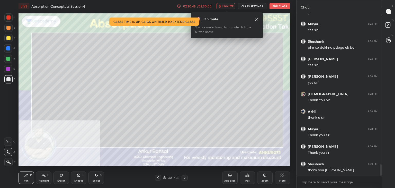
click at [275, 5] on button "End Class" at bounding box center [279, 6] width 21 height 6
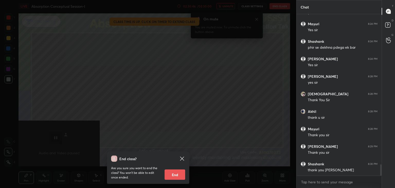
click at [171, 171] on button "End" at bounding box center [175, 174] width 21 height 10
type textarea "x"
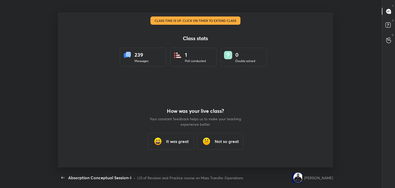
scroll to position [25559, 25333]
click at [180, 143] on h3 "It was great" at bounding box center [177, 141] width 23 height 6
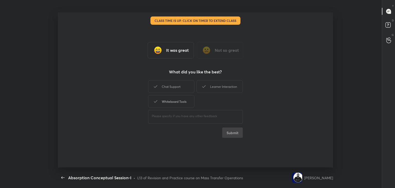
click at [174, 99] on div "Whiteboard Tools" at bounding box center [171, 101] width 46 height 13
click at [183, 84] on div "Chat Support" at bounding box center [171, 86] width 46 height 13
click at [226, 88] on div "Learner Interaction" at bounding box center [219, 86] width 46 height 13
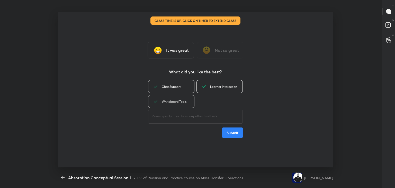
drag, startPoint x: 232, startPoint y: 134, endPoint x: 229, endPoint y: 135, distance: 3.3
click at [232, 133] on button "Submit" at bounding box center [232, 132] width 21 height 10
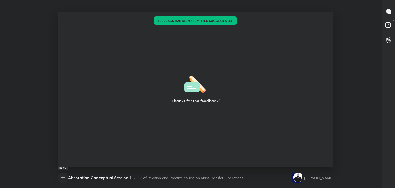
click at [65, 177] on icon "button" at bounding box center [63, 177] width 6 height 6
